Goal: Task Accomplishment & Management: Manage account settings

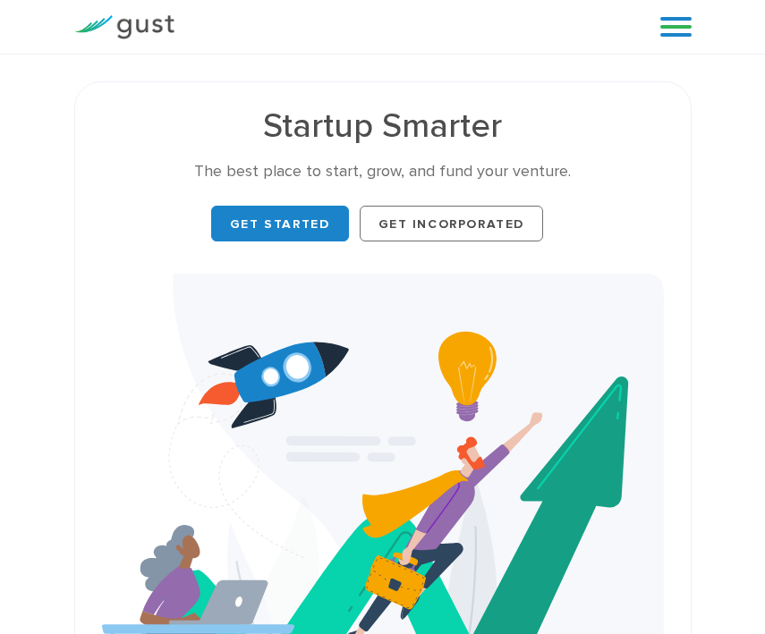
click at [673, 23] on link at bounding box center [675, 26] width 31 height 27
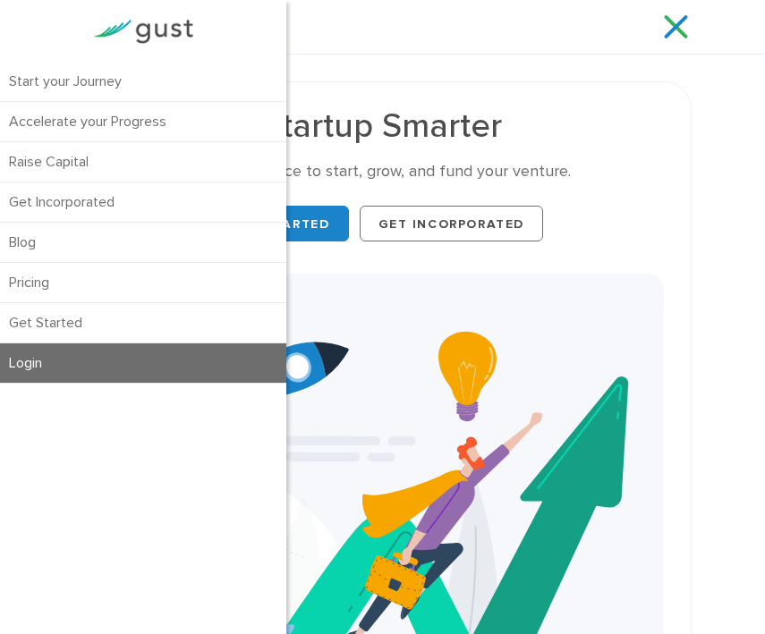
click at [46, 363] on link "Login" at bounding box center [143, 362] width 286 height 39
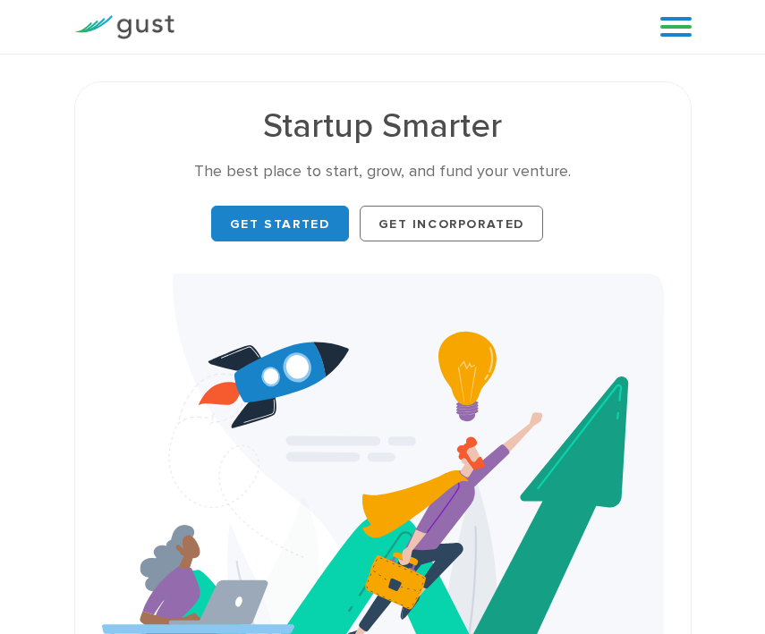
click at [685, 20] on link at bounding box center [675, 26] width 31 height 27
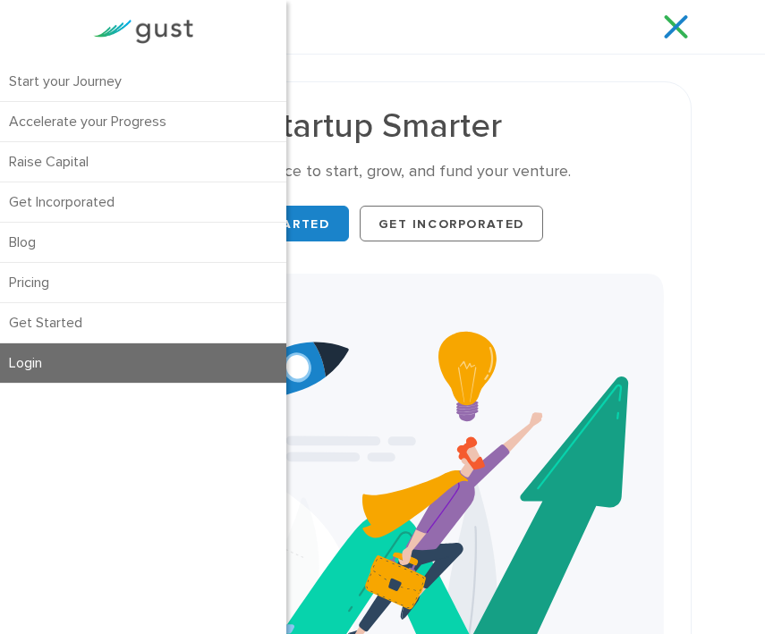
click at [55, 361] on link "Login" at bounding box center [143, 362] width 286 height 39
